Goal: Check status: Check status

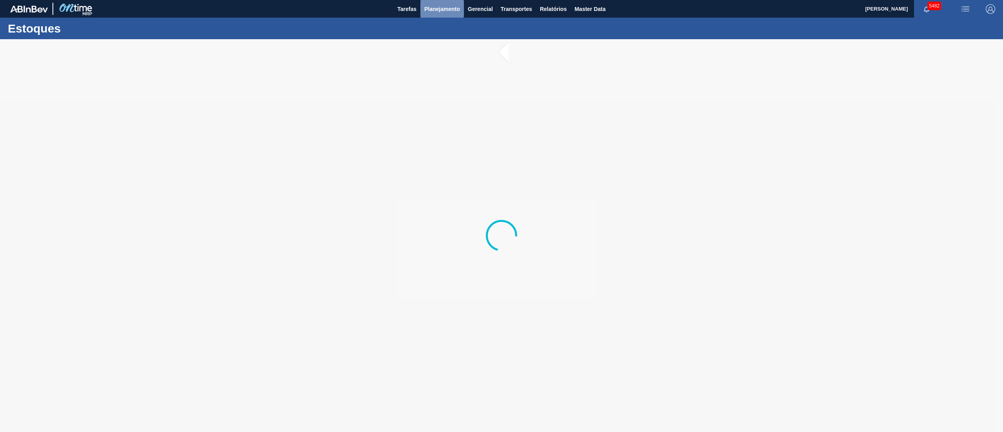
click at [439, 3] on button "Planejamento" at bounding box center [441, 9] width 43 height 18
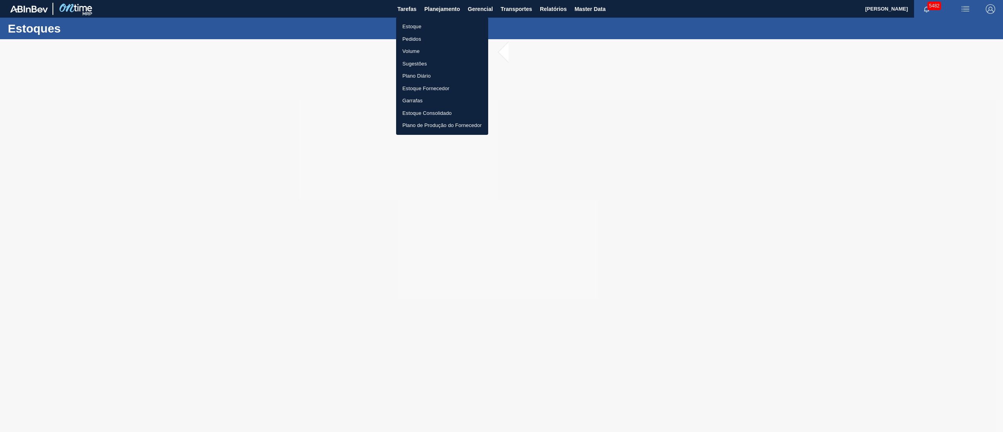
click at [410, 30] on li "Estoque" at bounding box center [442, 26] width 92 height 13
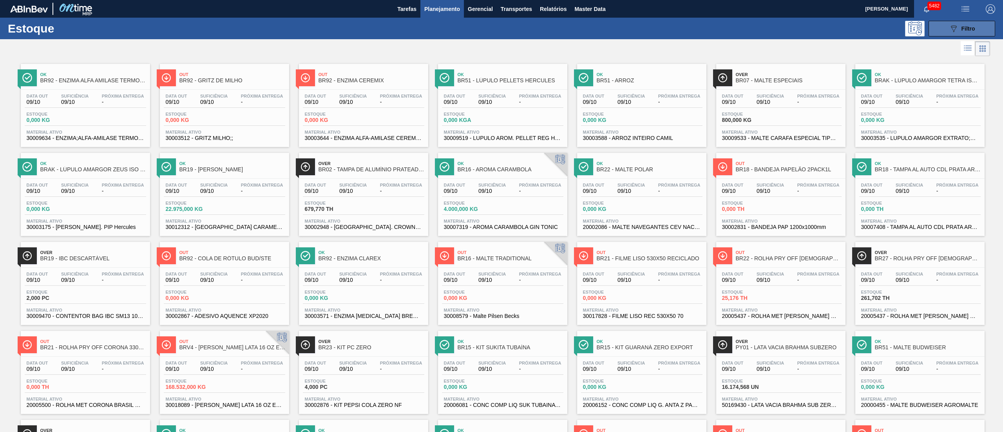
click at [501, 29] on icon "089F7B8B-B2A5-4AFE-B5C0-19BA573D28AC" at bounding box center [953, 28] width 9 height 9
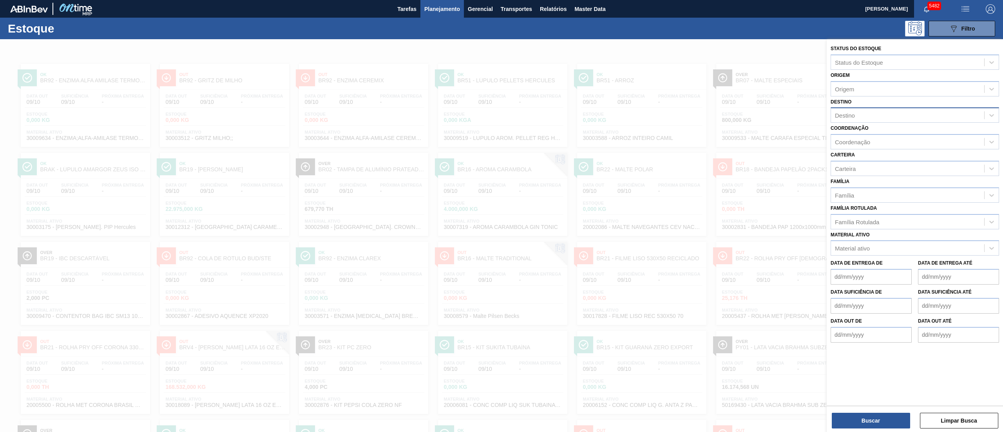
click at [501, 118] on div "Destino" at bounding box center [845, 115] width 20 height 7
type input "brv3"
click at [501, 131] on div "BRV3 - Vidros Rio" at bounding box center [915, 134] width 169 height 14
click at [501, 216] on button "Buscar" at bounding box center [871, 421] width 78 height 16
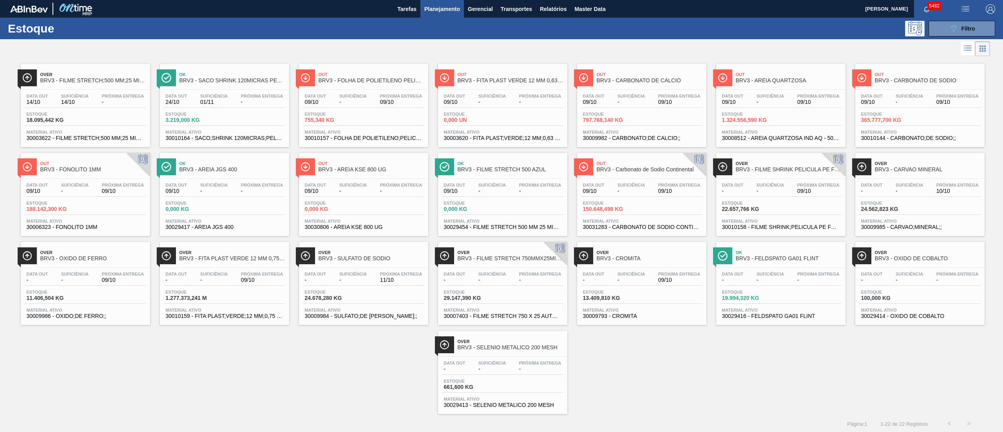
click at [501, 216] on span "Material ativo" at bounding box center [642, 221] width 118 height 5
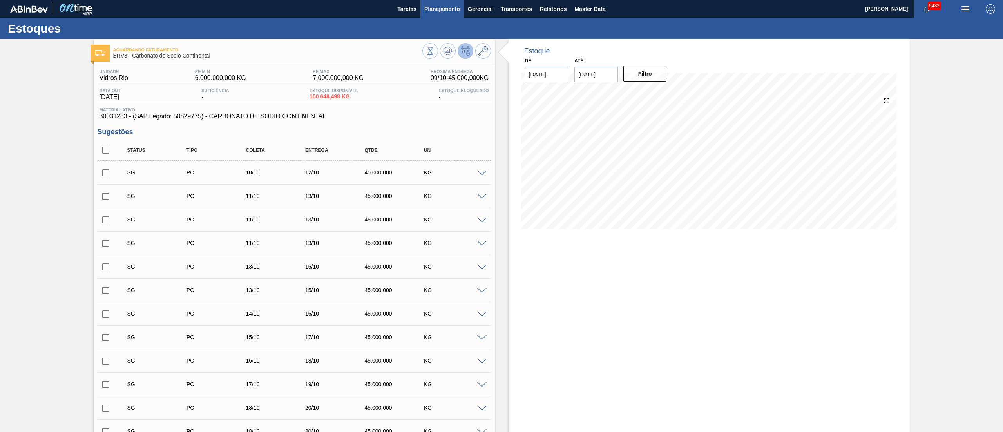
click at [433, 13] on span "Planejamento" at bounding box center [442, 8] width 36 height 9
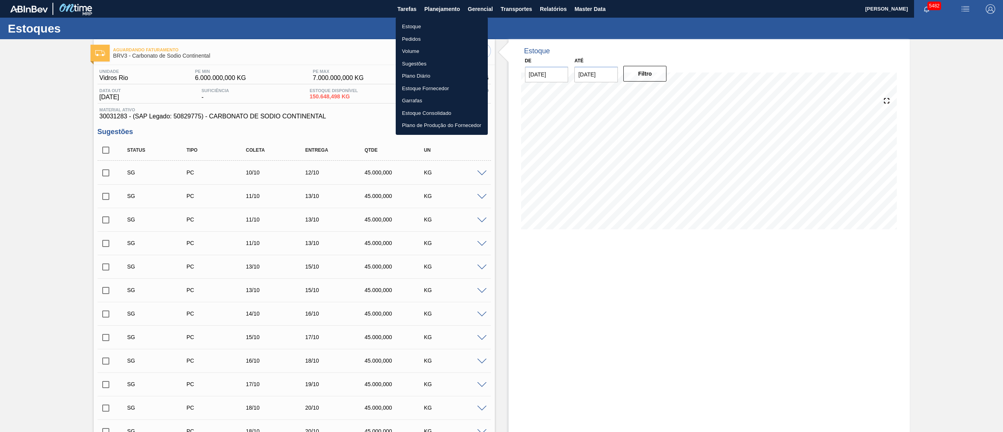
click at [409, 27] on li "Estoque" at bounding box center [442, 26] width 92 height 13
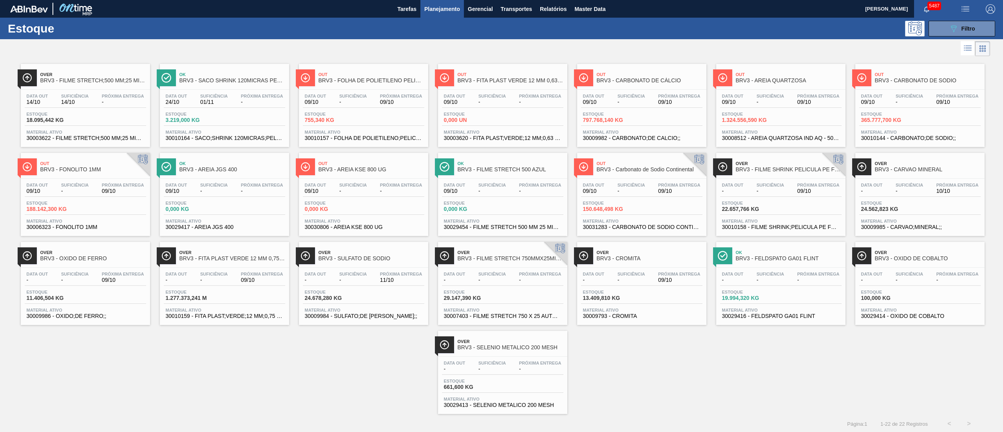
click at [501, 216] on div "Estoque 29.147,390 KG" at bounding box center [502, 297] width 121 height 14
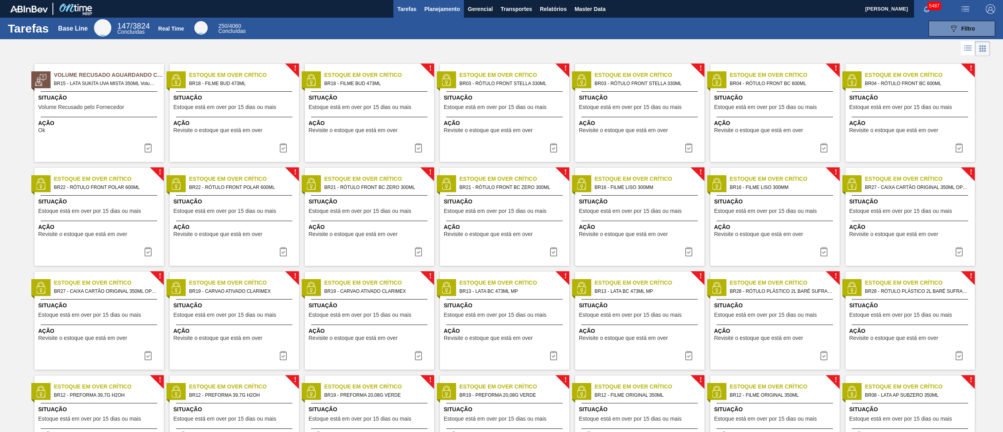
click at [433, 11] on span "Planejamento" at bounding box center [442, 8] width 36 height 9
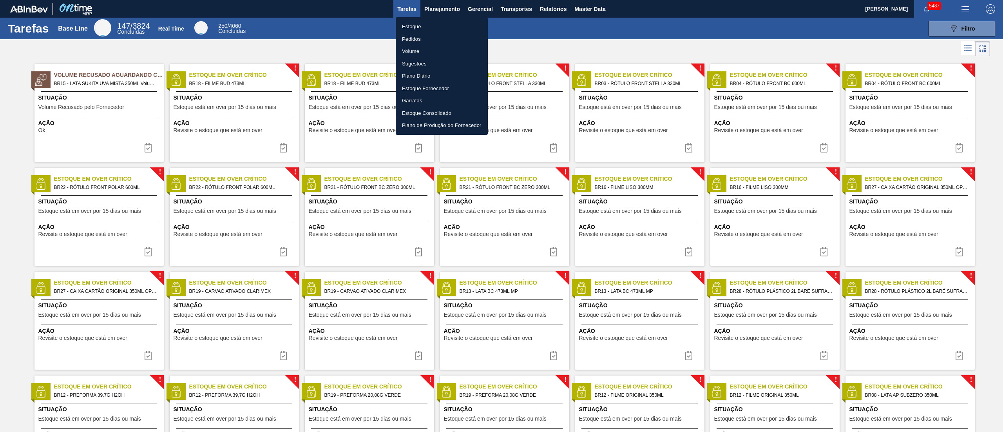
click at [416, 24] on li "Estoque" at bounding box center [442, 26] width 92 height 13
